Goal: Book appointment/travel/reservation

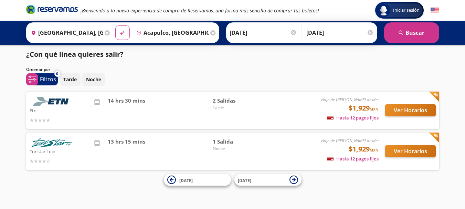
scroll to position [3, 0]
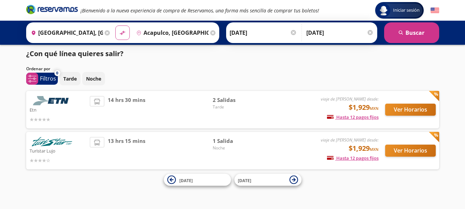
click at [371, 34] on div at bounding box center [370, 32] width 5 height 5
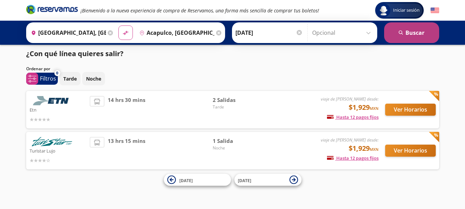
click at [417, 35] on button "search [GEOGRAPHIC_DATA]" at bounding box center [411, 32] width 55 height 21
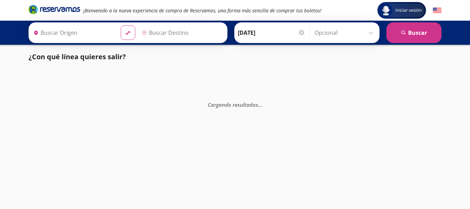
type input "[GEOGRAPHIC_DATA], [GEOGRAPHIC_DATA]"
type input "Acapulco, [GEOGRAPHIC_DATA]"
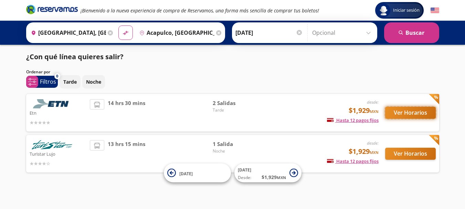
click at [412, 114] on button "Ver Horarios" at bounding box center [410, 113] width 51 height 12
